Goal: Information Seeking & Learning: Learn about a topic

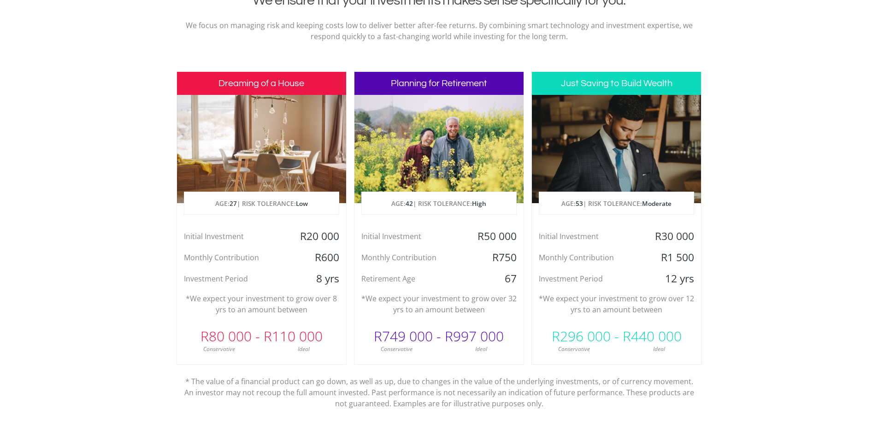
scroll to position [415, 0]
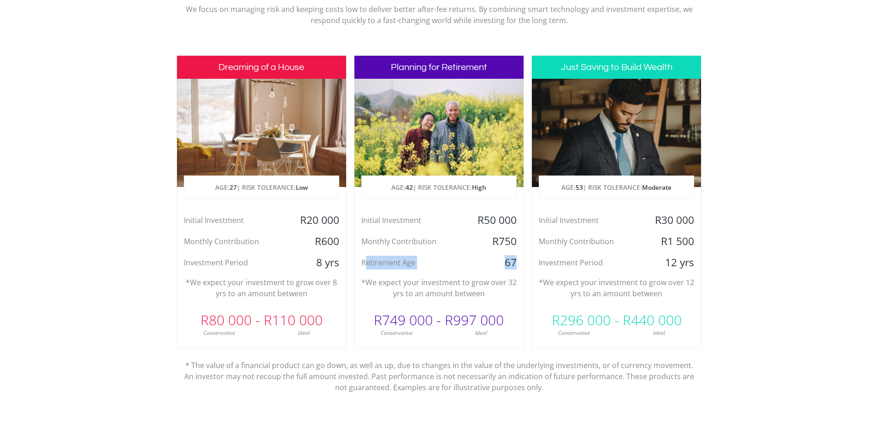
drag, startPoint x: 365, startPoint y: 264, endPoint x: 519, endPoint y: 258, distance: 154.4
click at [519, 258] on div "Retirement Age [DEMOGRAPHIC_DATA]" at bounding box center [438, 263] width 169 height 14
drag, startPoint x: 666, startPoint y: 264, endPoint x: 699, endPoint y: 263, distance: 33.6
click at [699, 263] on div "12 yrs" at bounding box center [672, 263] width 56 height 14
drag, startPoint x: 665, startPoint y: 294, endPoint x: 548, endPoint y: 287, distance: 117.7
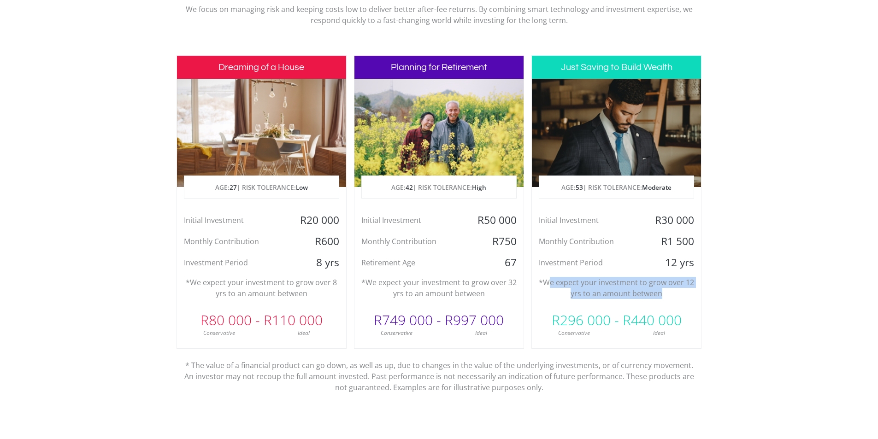
click at [548, 287] on p "*We expect your investment to grow over 12 yrs to an amount between" at bounding box center [616, 288] width 155 height 22
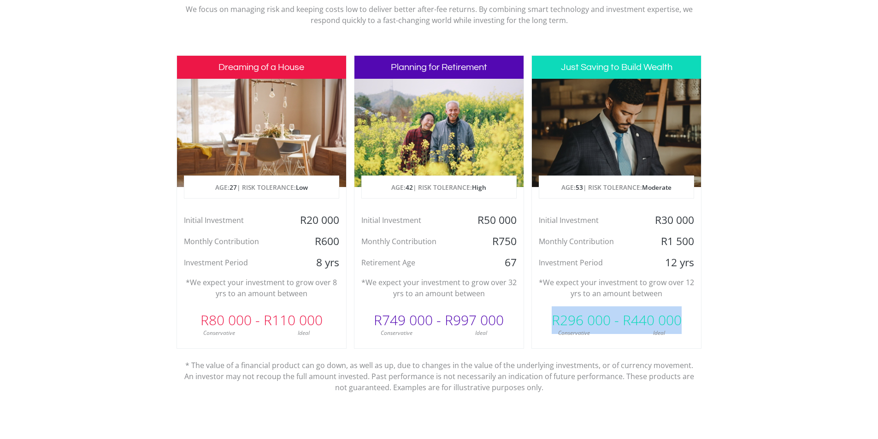
drag, startPoint x: 549, startPoint y: 318, endPoint x: 690, endPoint y: 318, distance: 140.5
click at [690, 318] on div "R296 000 - R440 000" at bounding box center [616, 320] width 169 height 28
click at [715, 322] on section "Invest with confidence We ensure that your investments makes sense specifically…" at bounding box center [439, 201] width 878 height 485
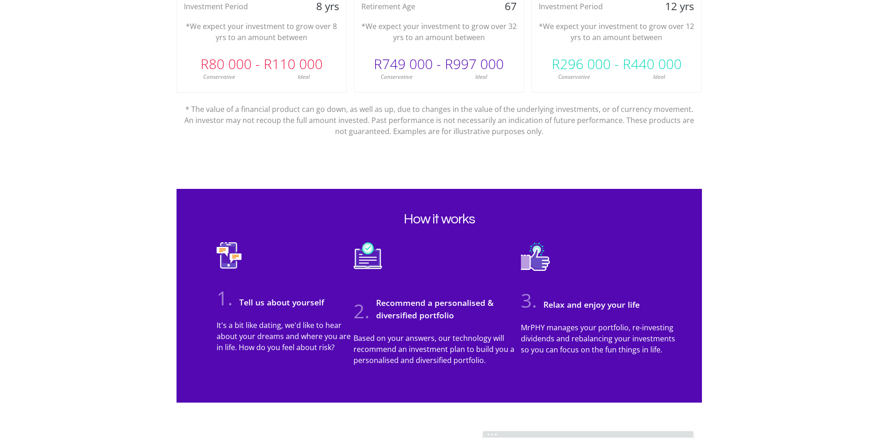
scroll to position [691, 0]
